Goal: Find specific page/section: Find specific page/section

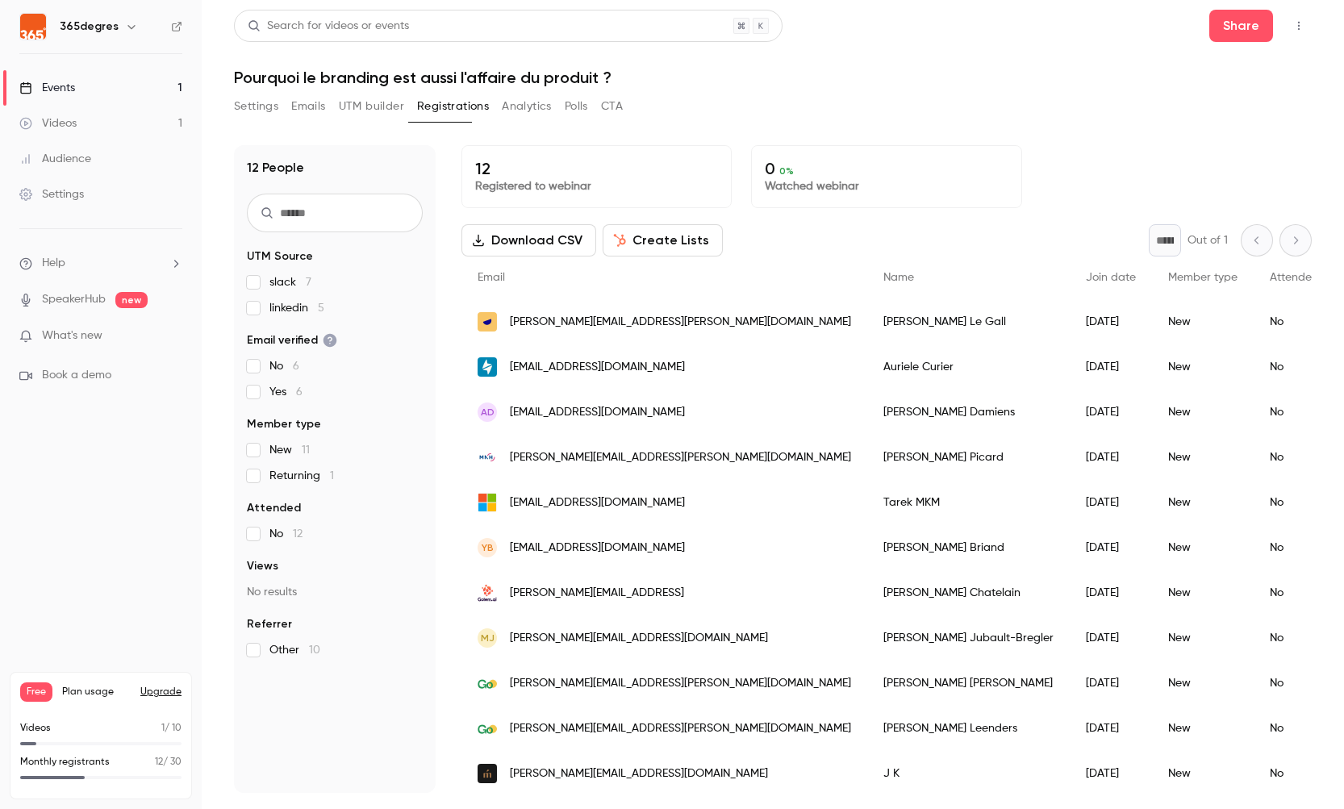
click at [1335, 366] on div "-" at bounding box center [1366, 367] width 62 height 45
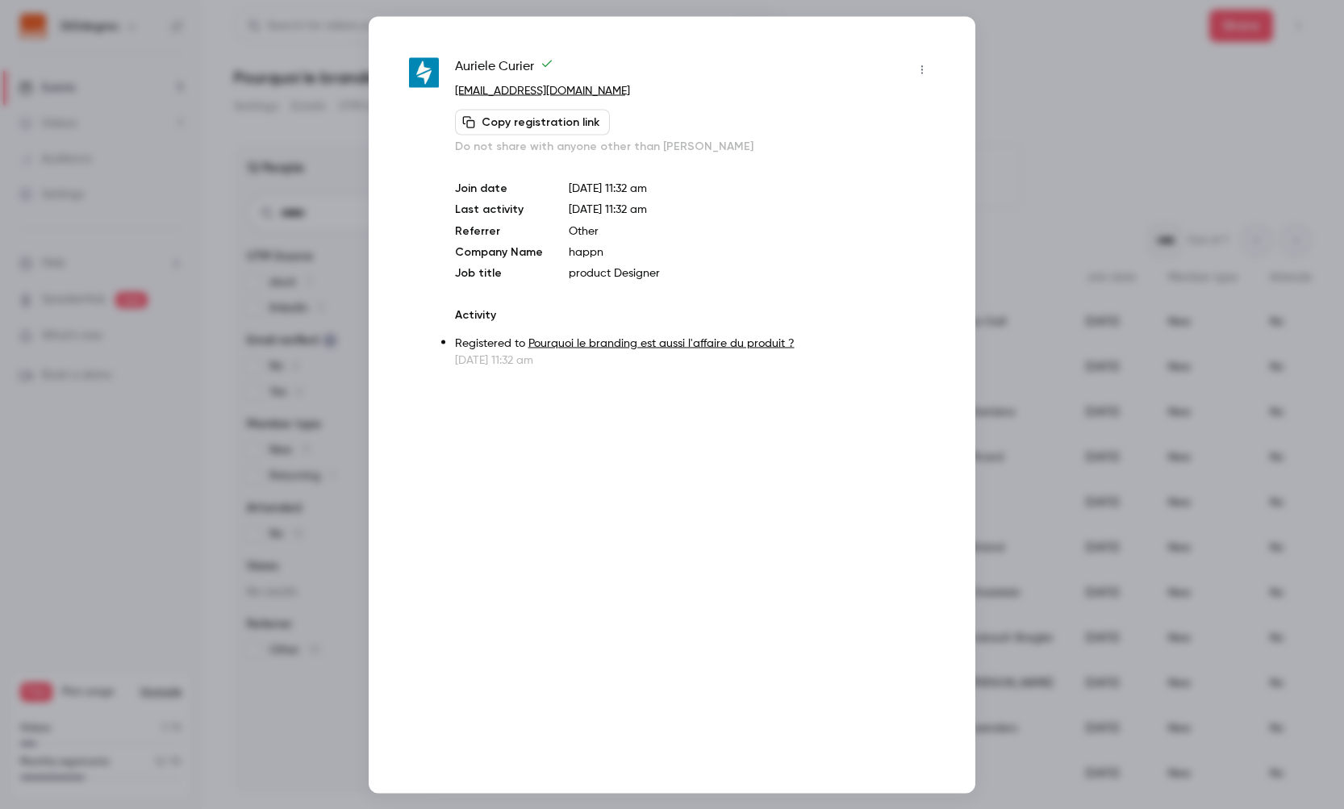
click at [445, 685] on div "[PERSON_NAME] [EMAIL_ADDRESS][DOMAIN_NAME] Copy registration link Do not share …" at bounding box center [672, 404] width 607 height 777
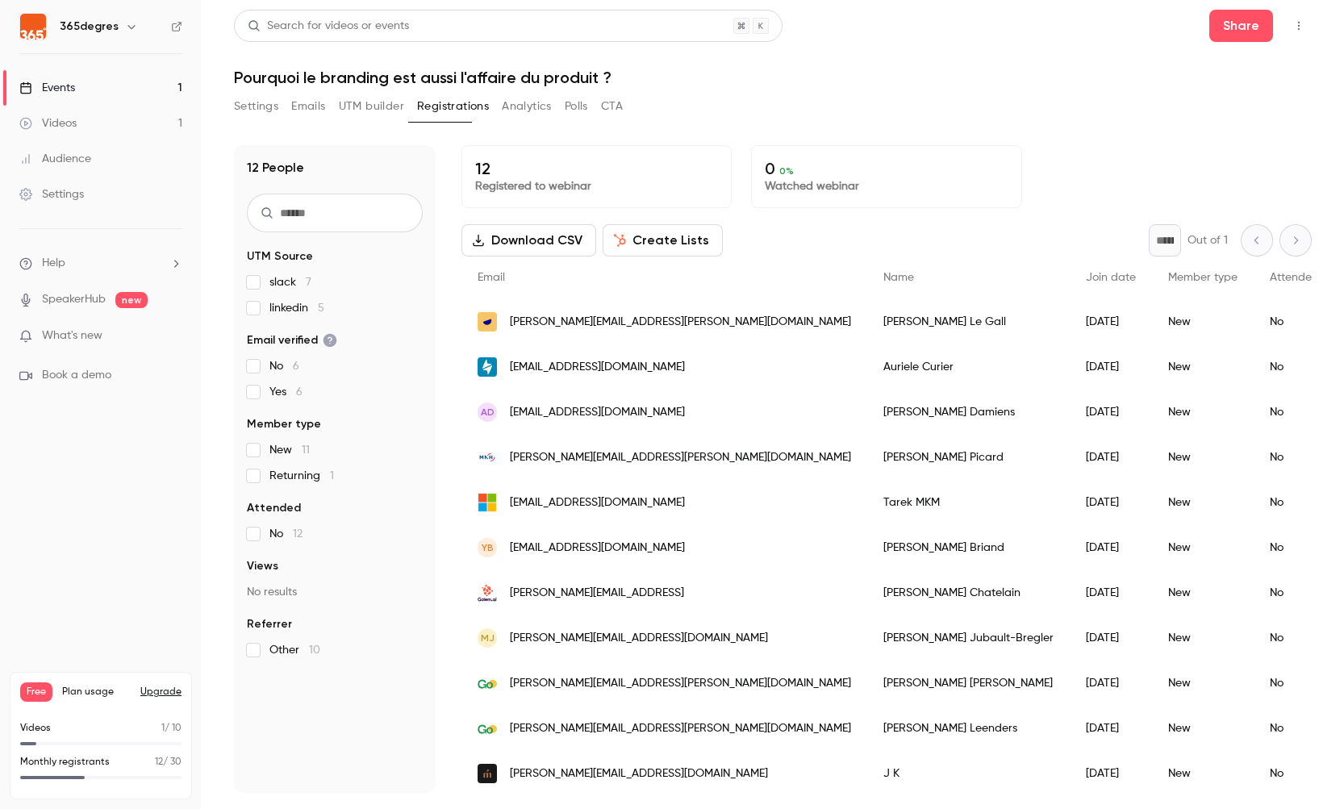
click at [280, 633] on fieldset "Referrer Other 10" at bounding box center [335, 637] width 176 height 42
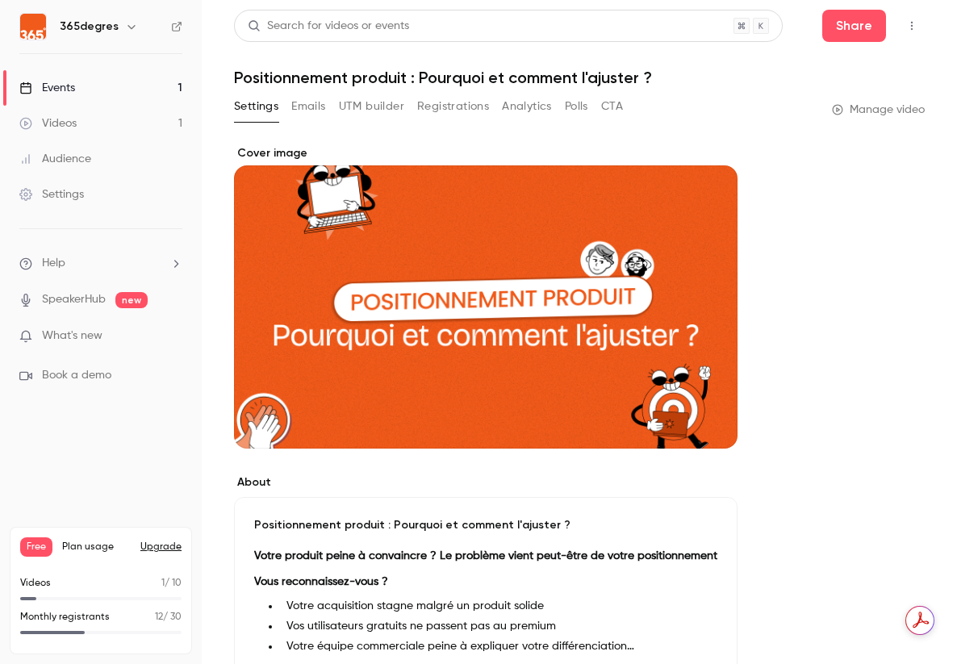
click at [65, 89] on div "Events" at bounding box center [47, 88] width 56 height 16
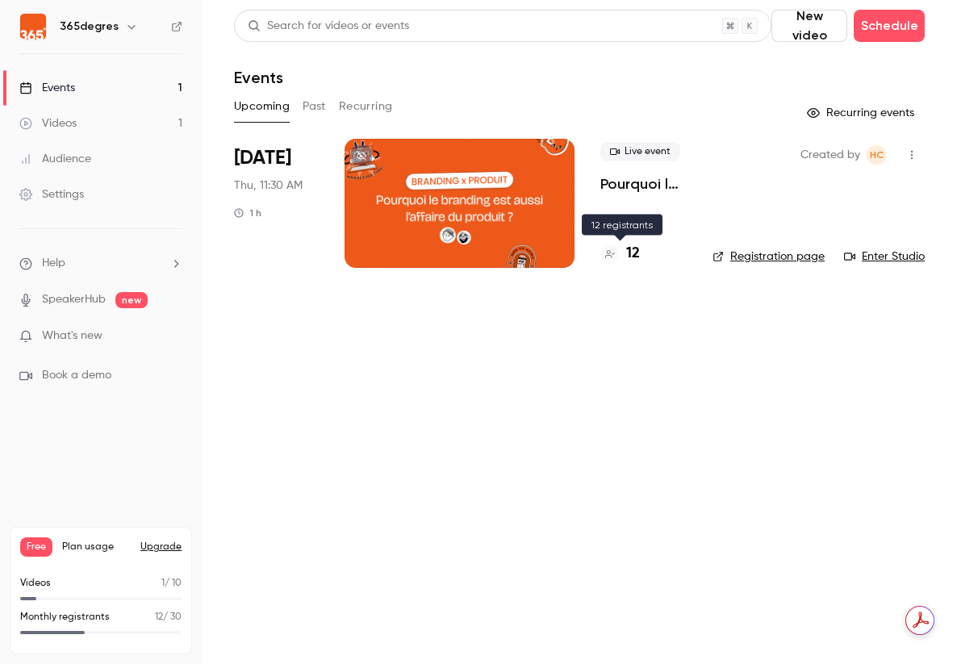
click at [630, 253] on h4 "12" at bounding box center [633, 254] width 14 height 22
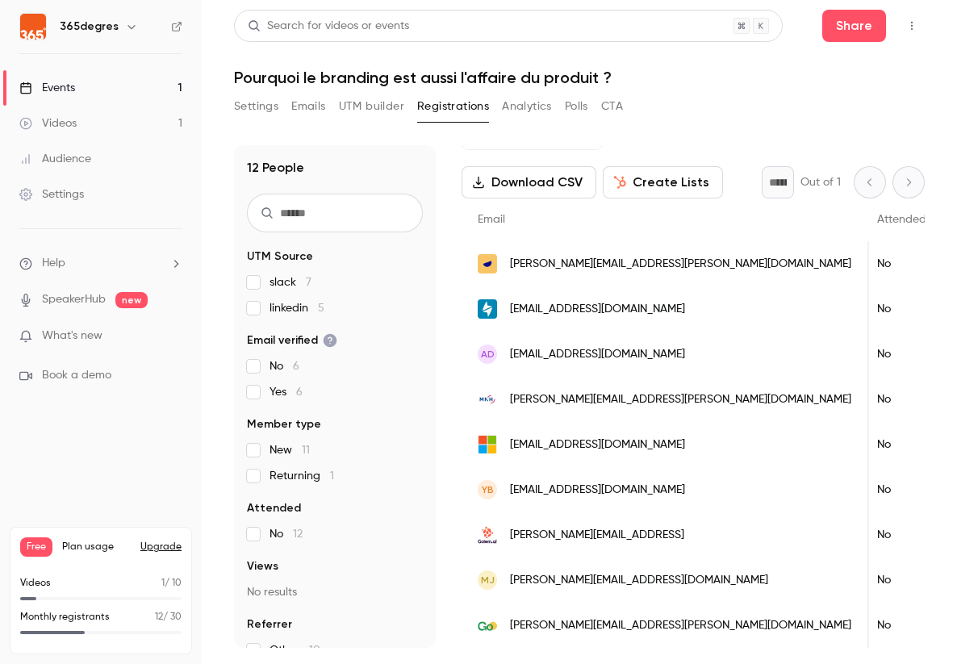
scroll to position [0, 396]
click at [101, 160] on link "Audience" at bounding box center [101, 159] width 202 height 36
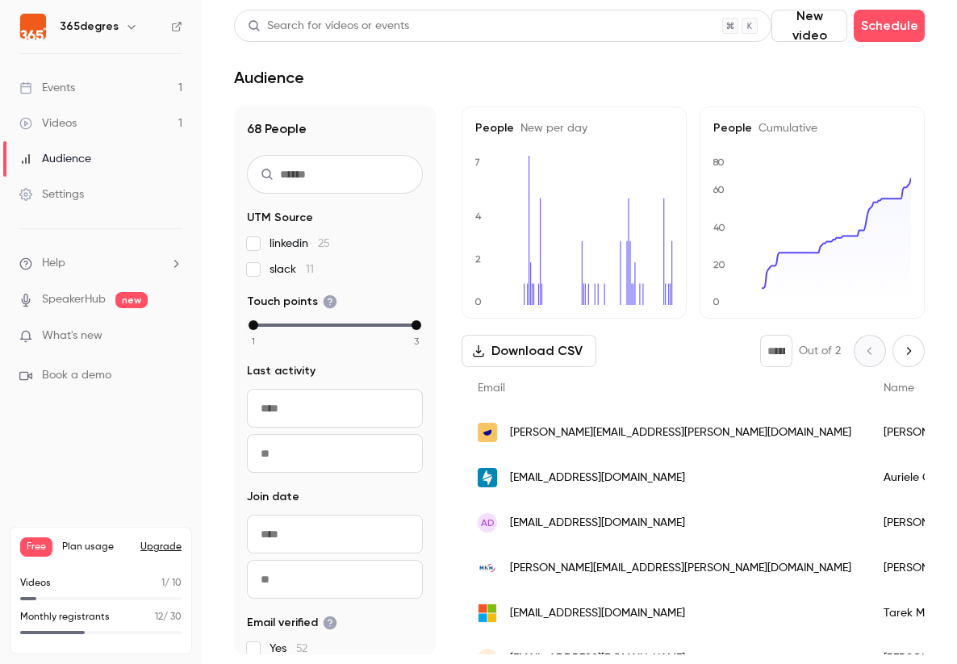
click at [295, 175] on input "text" at bounding box center [335, 174] width 176 height 39
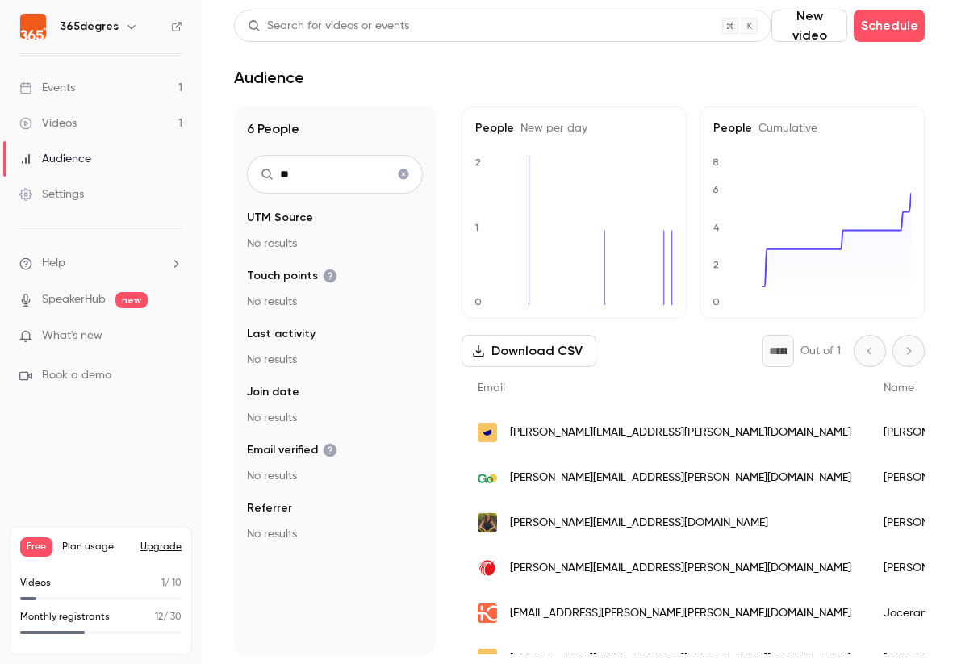
type input "*"
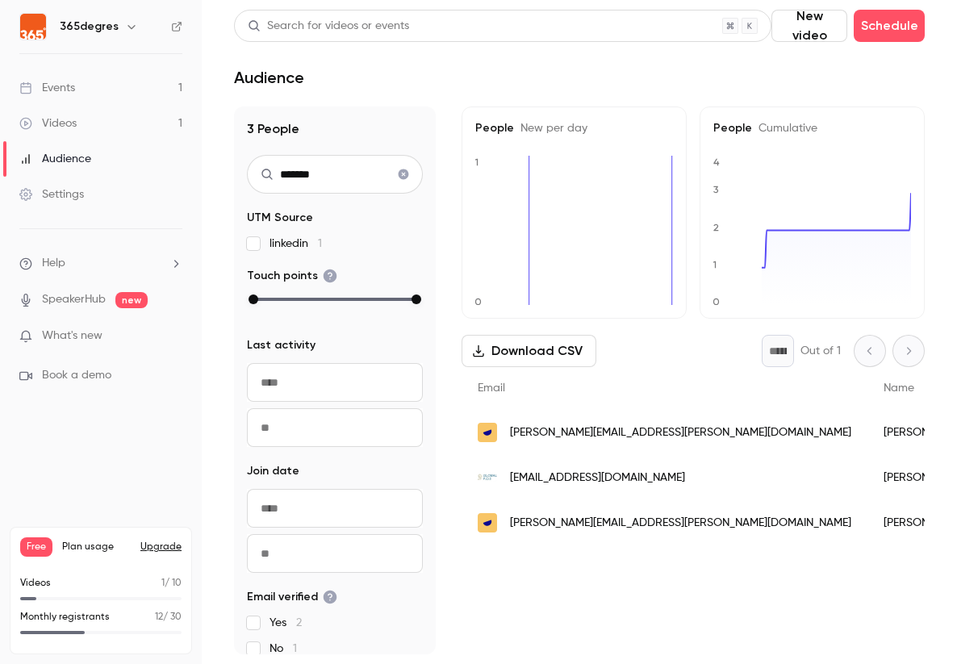
type input "*******"
click at [64, 92] on div "Events" at bounding box center [47, 88] width 56 height 16
